Goal: Information Seeking & Learning: Check status

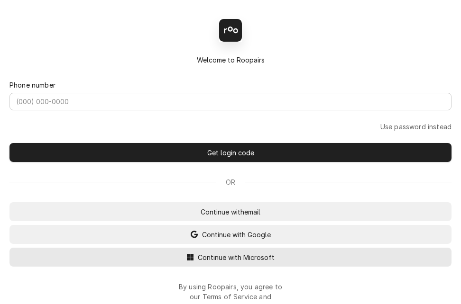
click at [257, 261] on span "Continue with Microsoft" at bounding box center [236, 258] width 81 height 10
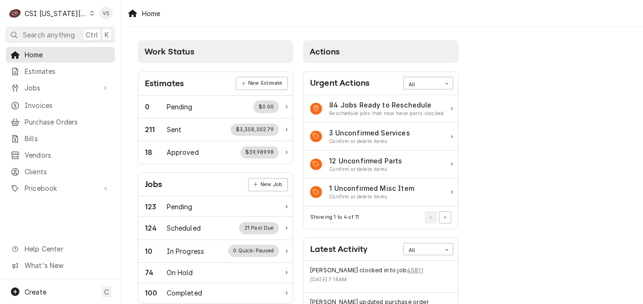
click at [90, 12] on icon "Dynamic Content Wrapper" at bounding box center [92, 13] width 4 height 5
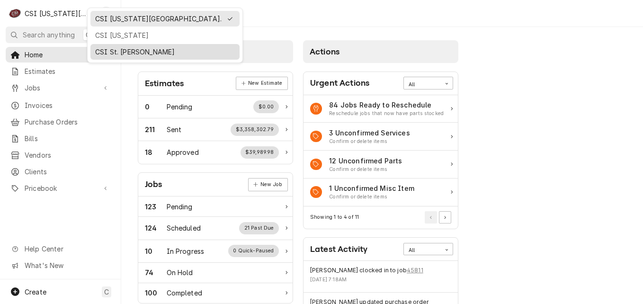
click at [119, 51] on div "CSI St. [PERSON_NAME]" at bounding box center [165, 52] width 140 height 10
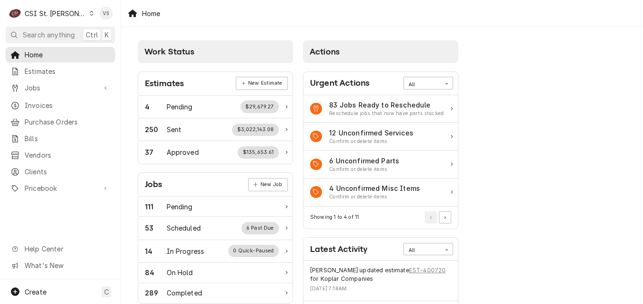
click at [46, 104] on span "Invoices" at bounding box center [68, 105] width 86 height 10
drag, startPoint x: 46, startPoint y: 104, endPoint x: 508, endPoint y: 89, distance: 462.2
click at [46, 104] on span "Invoices" at bounding box center [68, 105] width 86 height 10
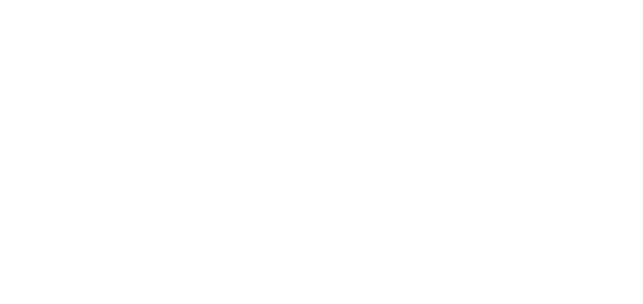
click at [39, 104] on div "Dynamic Content Wrapper" at bounding box center [321, 152] width 643 height 304
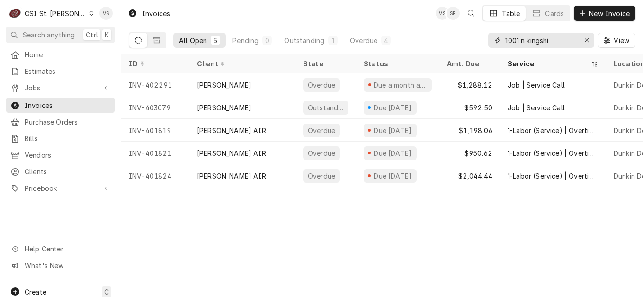
click at [448, 45] on div "All Open 5 Pending 0 Outstanding 1 Overdue 4 1001 n kingshi View" at bounding box center [382, 40] width 507 height 27
type input "4"
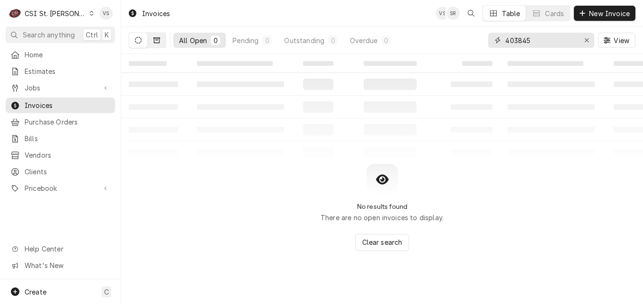
type input "403845"
click at [161, 43] on button "Dynamic Content Wrapper" at bounding box center [157, 40] width 18 height 15
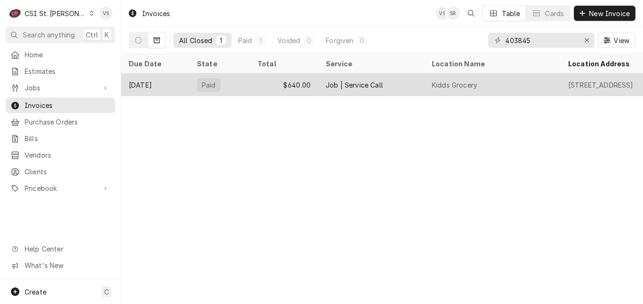
click at [240, 84] on div "Paid" at bounding box center [220, 84] width 61 height 23
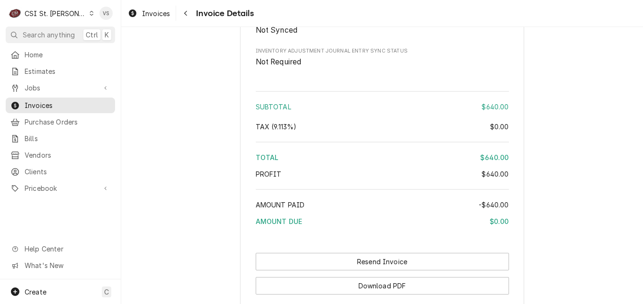
scroll to position [1658, 0]
click at [74, 105] on span "Invoices" at bounding box center [68, 105] width 86 height 10
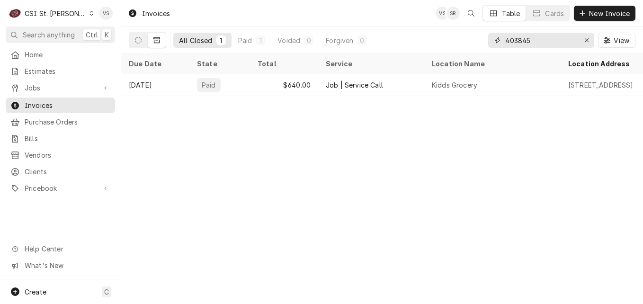
click at [533, 38] on input "403845" at bounding box center [541, 40] width 71 height 15
click at [539, 38] on input "403845" at bounding box center [541, 40] width 71 height 15
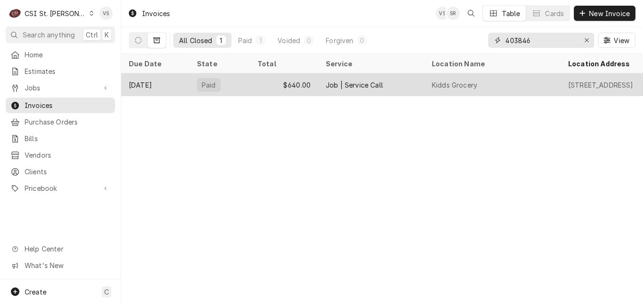
type input "403846"
click at [229, 85] on div "Paid" at bounding box center [220, 84] width 61 height 23
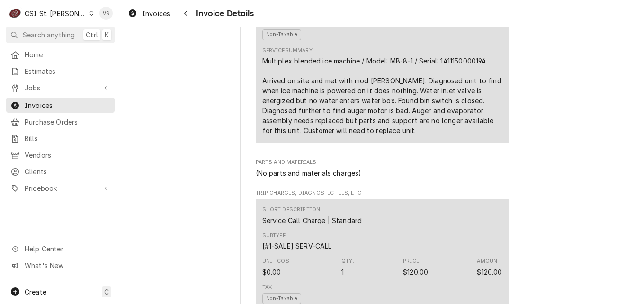
scroll to position [711, 0]
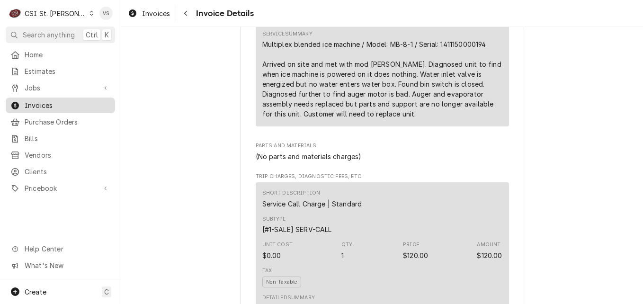
click at [85, 108] on div "Invoices" at bounding box center [61, 105] width 106 height 12
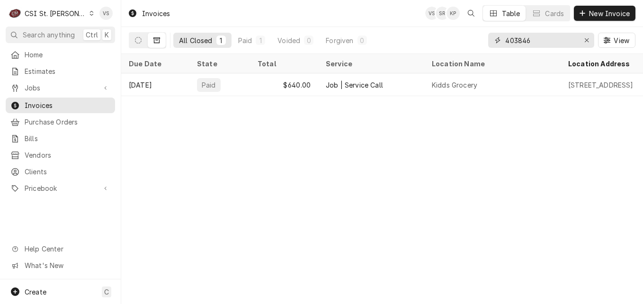
drag, startPoint x: 543, startPoint y: 40, endPoint x: 191, endPoint y: 302, distance: 438.8
click at [469, 40] on div "All Closed 1 Paid 1 Voided 0 Forgiven 0 403846 View" at bounding box center [382, 40] width 507 height 27
click at [536, 39] on input "403846" at bounding box center [541, 40] width 71 height 15
drag, startPoint x: 536, startPoint y: 39, endPoint x: 502, endPoint y: 41, distance: 34.1
click at [502, 41] on div "403846" at bounding box center [541, 40] width 106 height 15
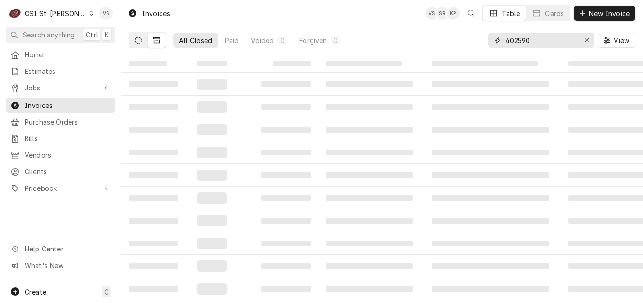
type input "402590"
click at [140, 40] on icon "Dynamic Content Wrapper" at bounding box center [138, 40] width 7 height 7
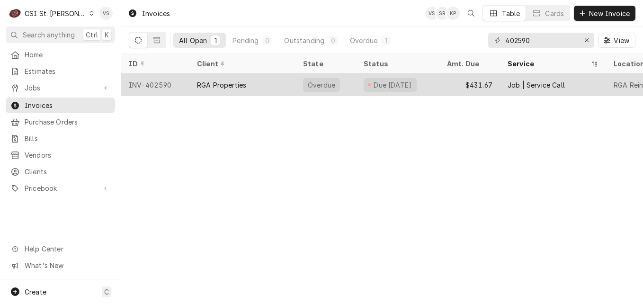
click at [180, 81] on div "INV-402590" at bounding box center [155, 84] width 68 height 23
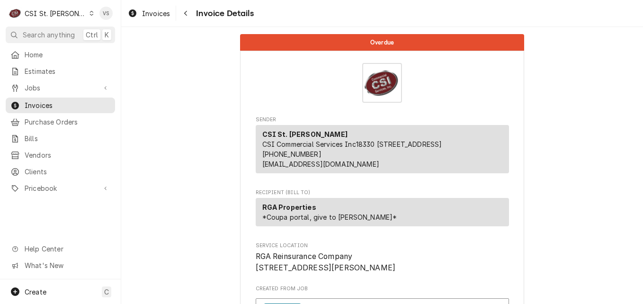
click at [187, 77] on div "C CSI St. [PERSON_NAME] VS Search anything Ctrl K Home Estimates Jobs Jobs Job …" at bounding box center [321, 152] width 643 height 304
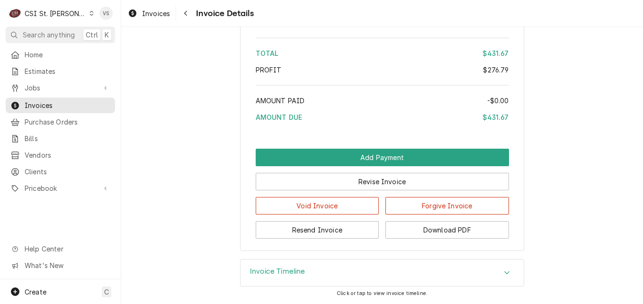
scroll to position [1755, 0]
click at [504, 273] on icon "Accordion Header" at bounding box center [507, 273] width 7 height 8
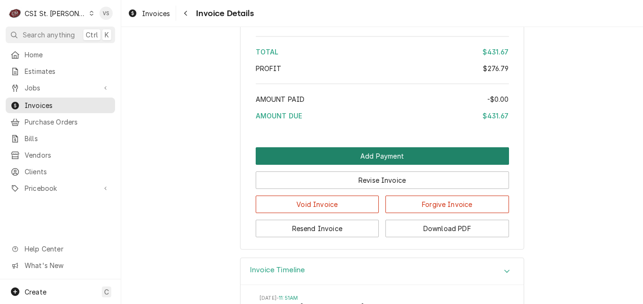
scroll to position [1720, 0]
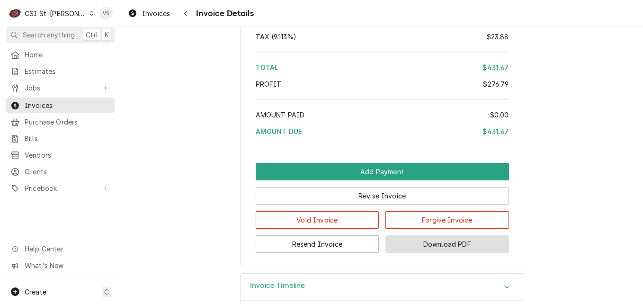
click at [437, 253] on button "Download PDF" at bounding box center [448, 244] width 124 height 18
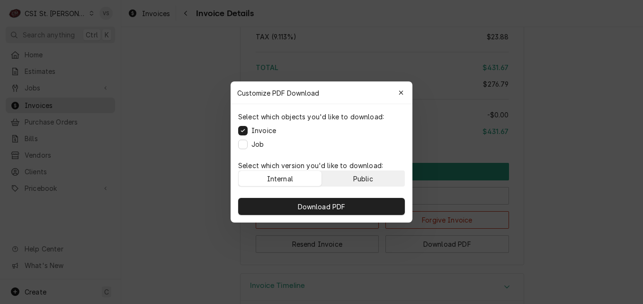
click at [359, 179] on div "Public" at bounding box center [363, 179] width 20 height 10
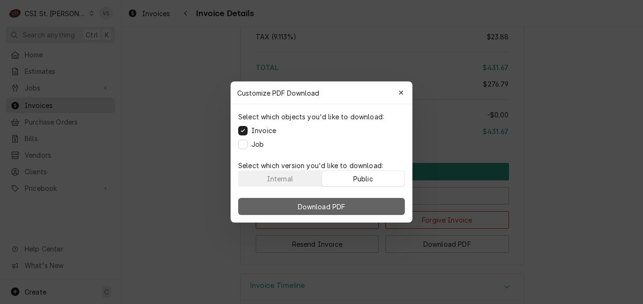
click at [356, 204] on button "Download PDF" at bounding box center [321, 206] width 167 height 17
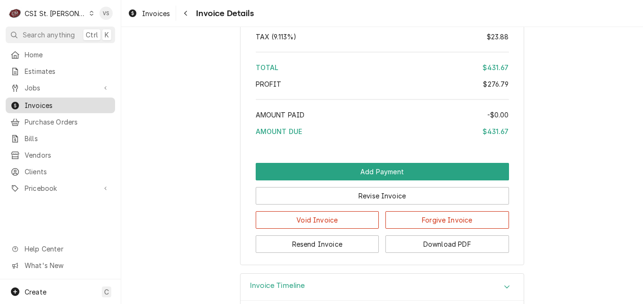
click at [75, 104] on span "Invoices" at bounding box center [68, 105] width 86 height 10
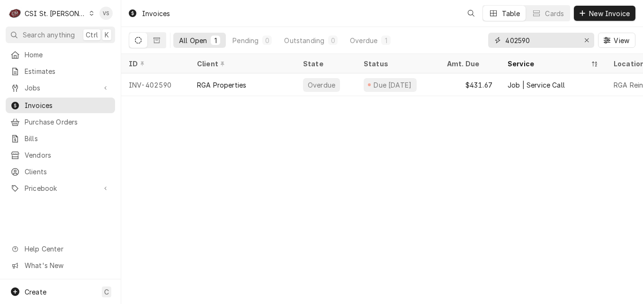
click at [531, 40] on input "402590" at bounding box center [541, 40] width 71 height 15
drag, startPoint x: 531, startPoint y: 40, endPoint x: 513, endPoint y: 41, distance: 18.1
click at [513, 41] on input "402590" at bounding box center [541, 40] width 71 height 15
type input "4"
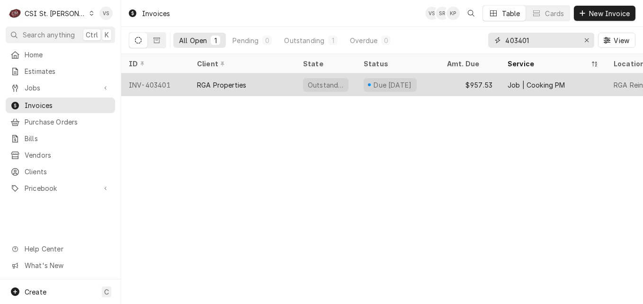
type input "403401"
click at [255, 82] on div "RGA Properties" at bounding box center [243, 84] width 106 height 23
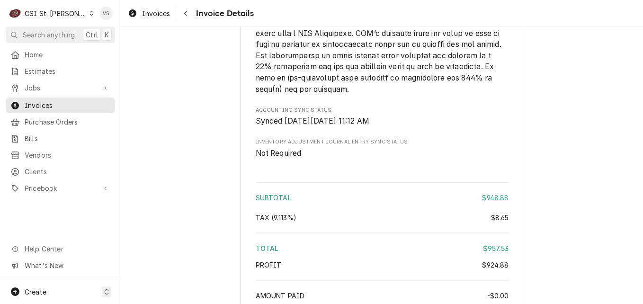
scroll to position [2037, 0]
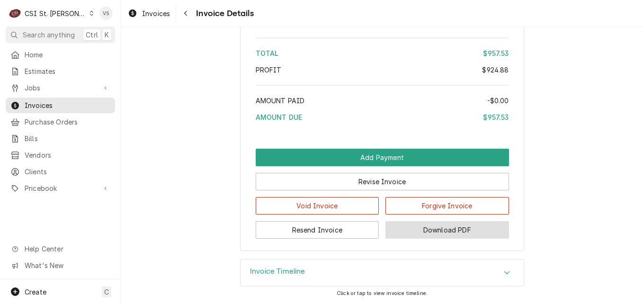
click at [461, 232] on button "Download PDF" at bounding box center [448, 230] width 124 height 18
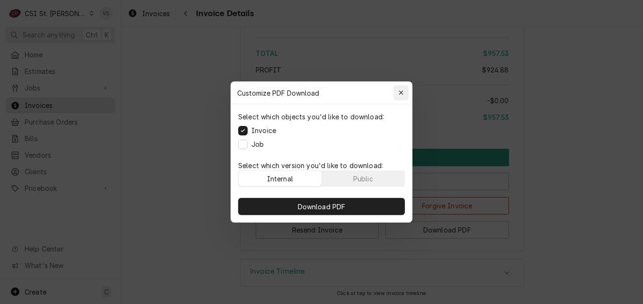
click at [401, 93] on icon "button" at bounding box center [401, 93] width 5 height 7
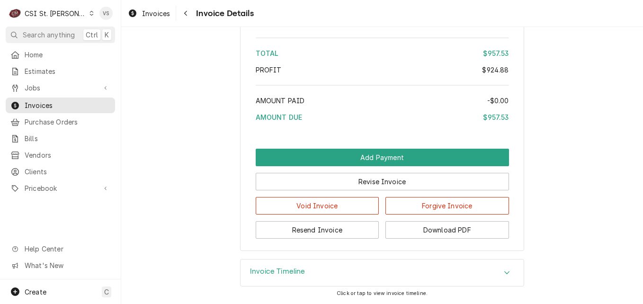
scroll to position [2043, 0]
click at [499, 266] on div "Invoice Timeline" at bounding box center [382, 273] width 283 height 27
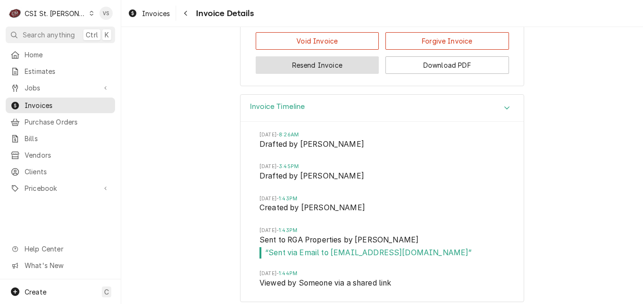
scroll to position [2217, 0]
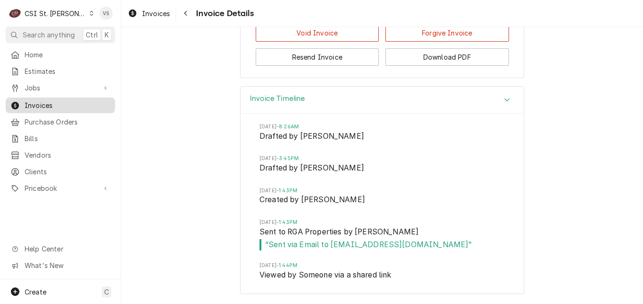
click at [57, 102] on span "Invoices" at bounding box center [68, 105] width 86 height 10
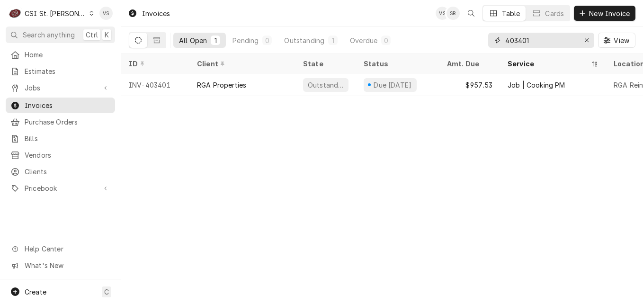
click at [533, 40] on input "403401" at bounding box center [541, 40] width 71 height 15
click at [536, 40] on input "403401" at bounding box center [541, 40] width 71 height 15
click at [522, 39] on input "403401" at bounding box center [541, 40] width 71 height 15
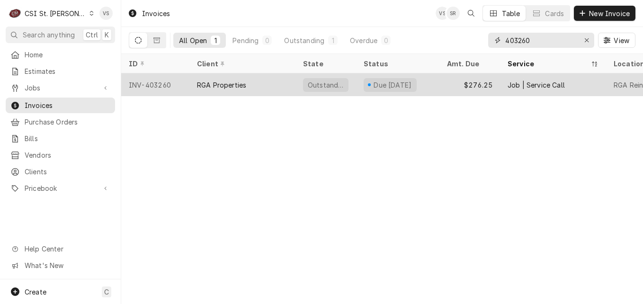
type input "403260"
click at [266, 78] on div "RGA Properties" at bounding box center [243, 84] width 106 height 23
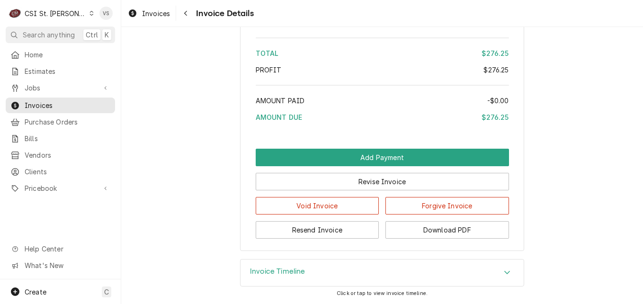
scroll to position [1654, 0]
click at [503, 277] on div "Accordion Header" at bounding box center [507, 272] width 14 height 11
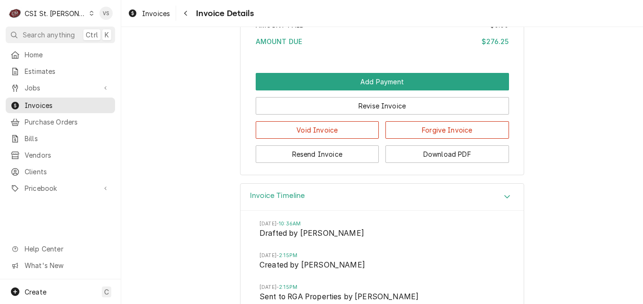
scroll to position [1796, 0]
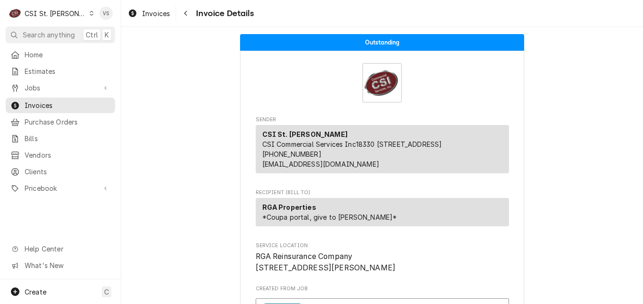
scroll to position [1796, 0]
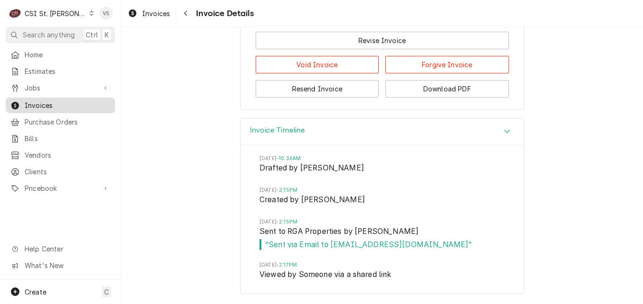
click at [99, 103] on span "Invoices" at bounding box center [68, 105] width 86 height 10
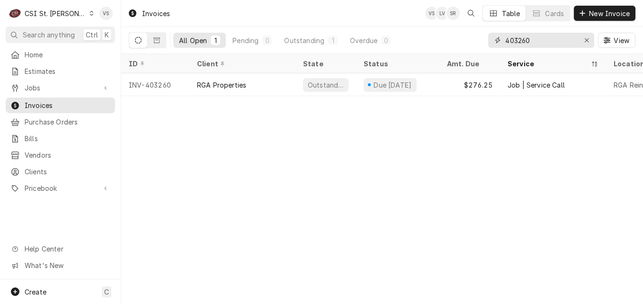
click at [535, 42] on input "403260" at bounding box center [541, 40] width 71 height 15
drag, startPoint x: 531, startPoint y: 40, endPoint x: 515, endPoint y: 40, distance: 16.1
click at [518, 41] on input "403260" at bounding box center [541, 40] width 71 height 15
type input "402638"
click at [52, 103] on span "Invoices" at bounding box center [68, 105] width 86 height 10
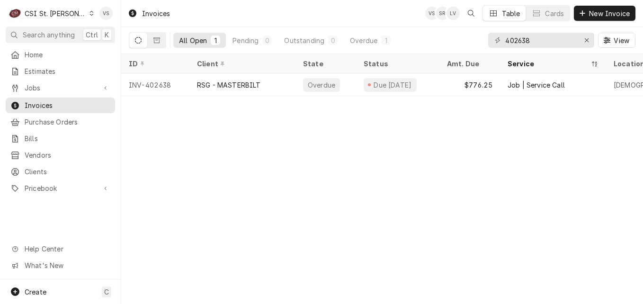
click at [90, 12] on icon "Dynamic Content Wrapper" at bounding box center [92, 13] width 4 height 5
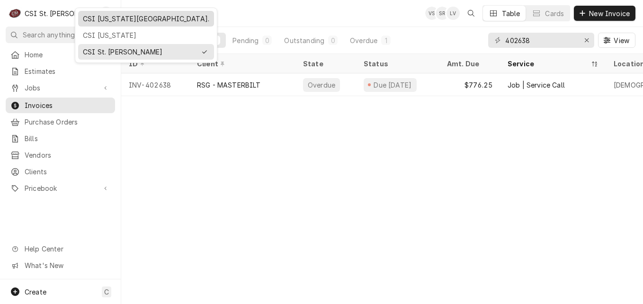
click at [95, 18] on div "CSI [US_STATE][GEOGRAPHIC_DATA]." at bounding box center [146, 19] width 126 height 10
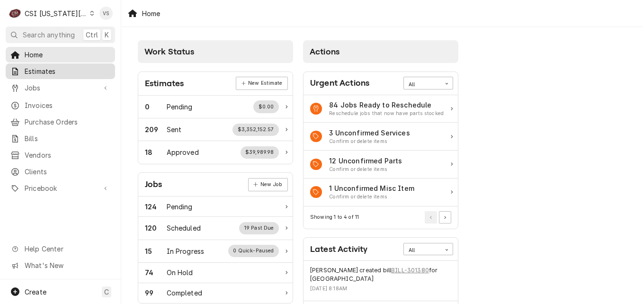
click at [51, 72] on span "Estimates" at bounding box center [68, 71] width 86 height 10
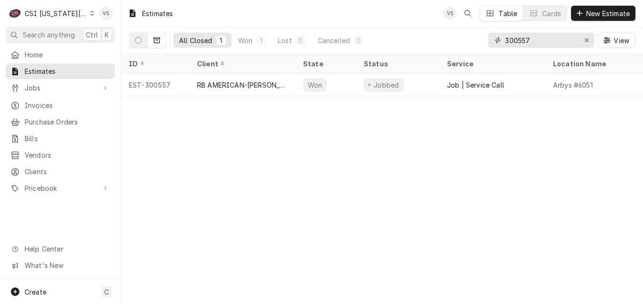
click at [533, 40] on input "300557" at bounding box center [541, 40] width 71 height 15
drag, startPoint x: 533, startPoint y: 40, endPoint x: 521, endPoint y: 40, distance: 12.3
click at [520, 40] on input "300557" at bounding box center [541, 40] width 71 height 15
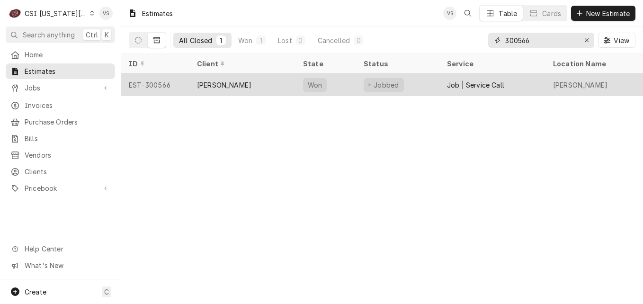
type input "300566"
click at [252, 85] on div "[PERSON_NAME]" at bounding box center [224, 85] width 54 height 10
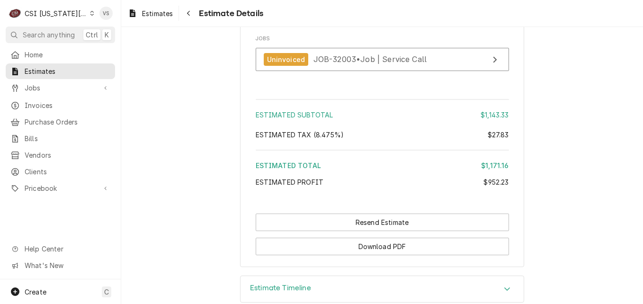
scroll to position [2124, 0]
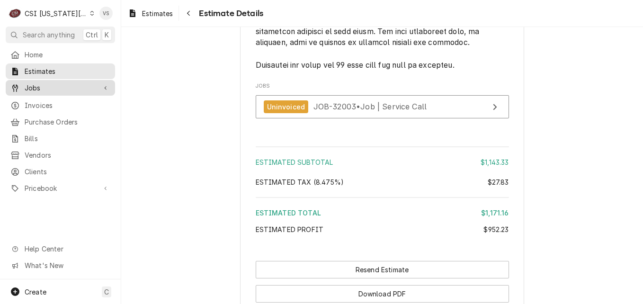
click at [32, 86] on span "Jobs" at bounding box center [61, 88] width 72 height 10
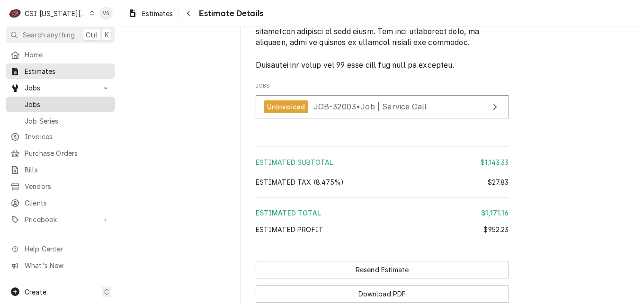
click at [37, 100] on span "Jobs" at bounding box center [68, 104] width 86 height 10
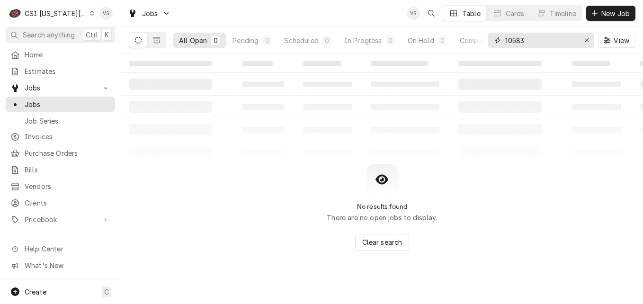
click at [533, 41] on input "10583" at bounding box center [541, 40] width 71 height 15
click at [463, 42] on div "All Open 0 Pending 0 Scheduled 0 In Progress 0 On Hold 0 Completed 0 10583 View" at bounding box center [382, 40] width 507 height 27
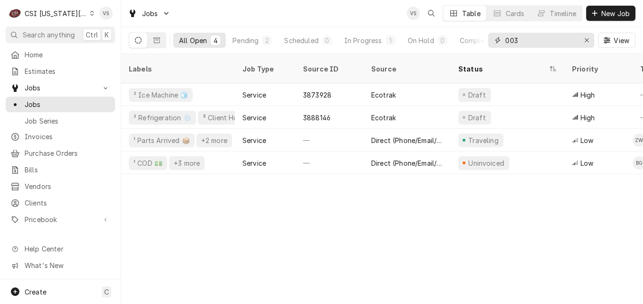
click at [506, 43] on input "003" at bounding box center [541, 40] width 71 height 15
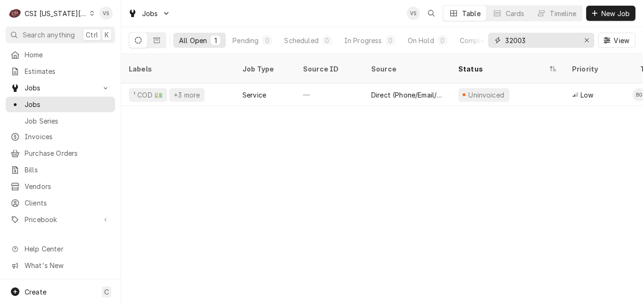
type input "32003"
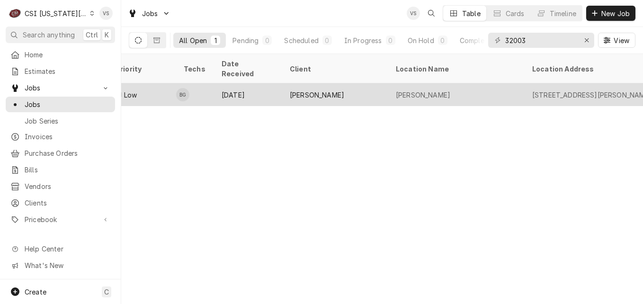
click at [252, 83] on div "Aug 12" at bounding box center [248, 94] width 68 height 23
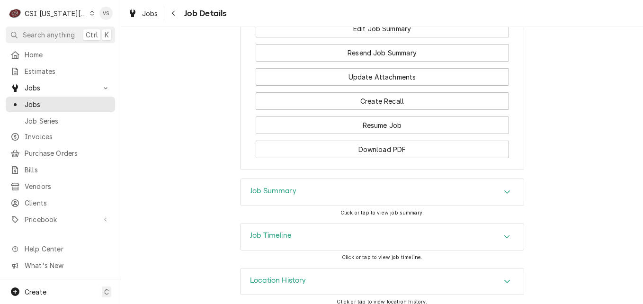
scroll to position [1530, 0]
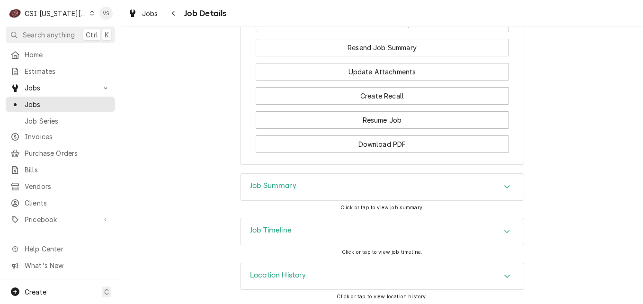
click at [381, 185] on div "Job Summary" at bounding box center [382, 187] width 283 height 27
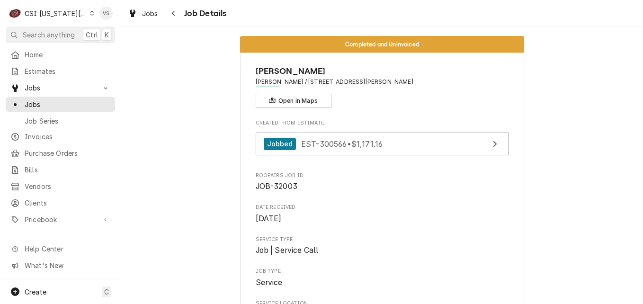
scroll to position [0, 0]
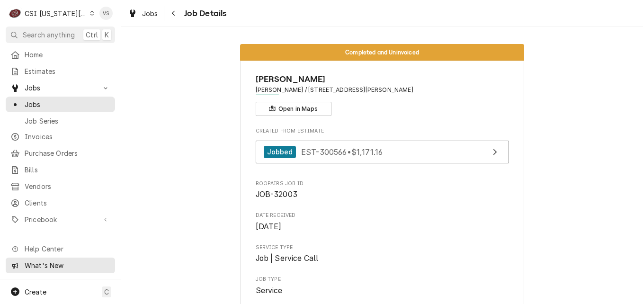
click at [37, 262] on div "What's New" at bounding box center [61, 266] width 106 height 12
click at [61, 267] on span "What's New" at bounding box center [67, 266] width 85 height 10
click at [90, 12] on div "Dynamic Content Wrapper" at bounding box center [92, 13] width 4 height 7
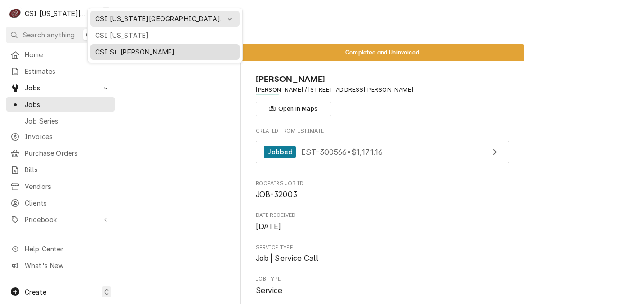
click at [113, 50] on div "CSI St. [PERSON_NAME]" at bounding box center [165, 52] width 140 height 10
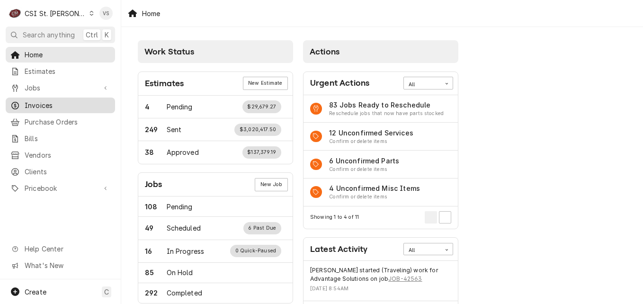
click at [48, 101] on span "Invoices" at bounding box center [68, 105] width 86 height 10
